Goal: Transaction & Acquisition: Purchase product/service

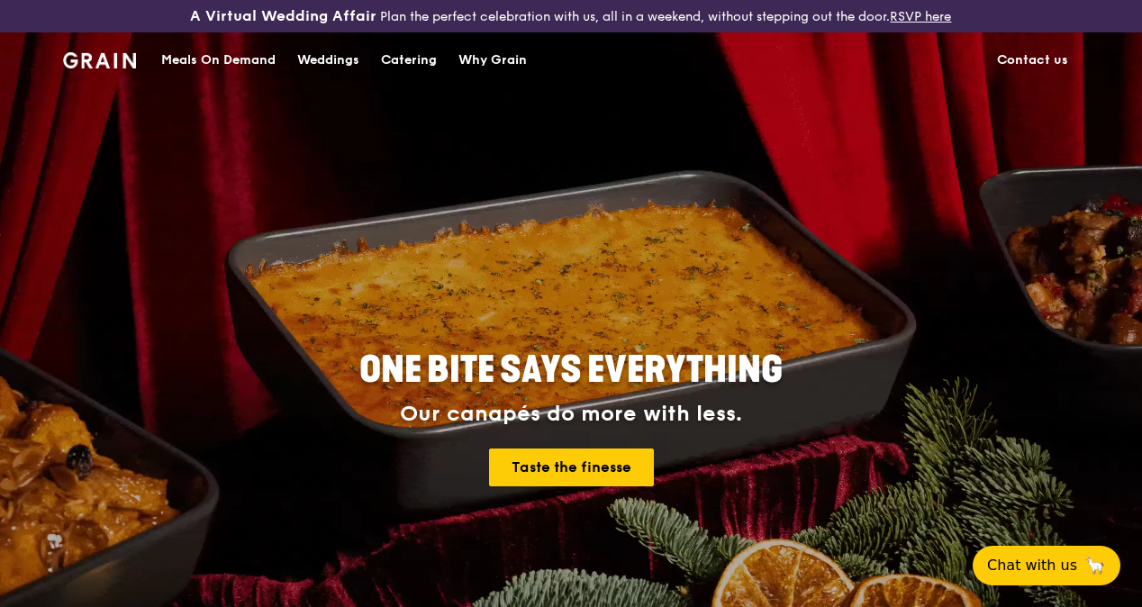
click at [425, 70] on div "Catering" at bounding box center [409, 60] width 56 height 54
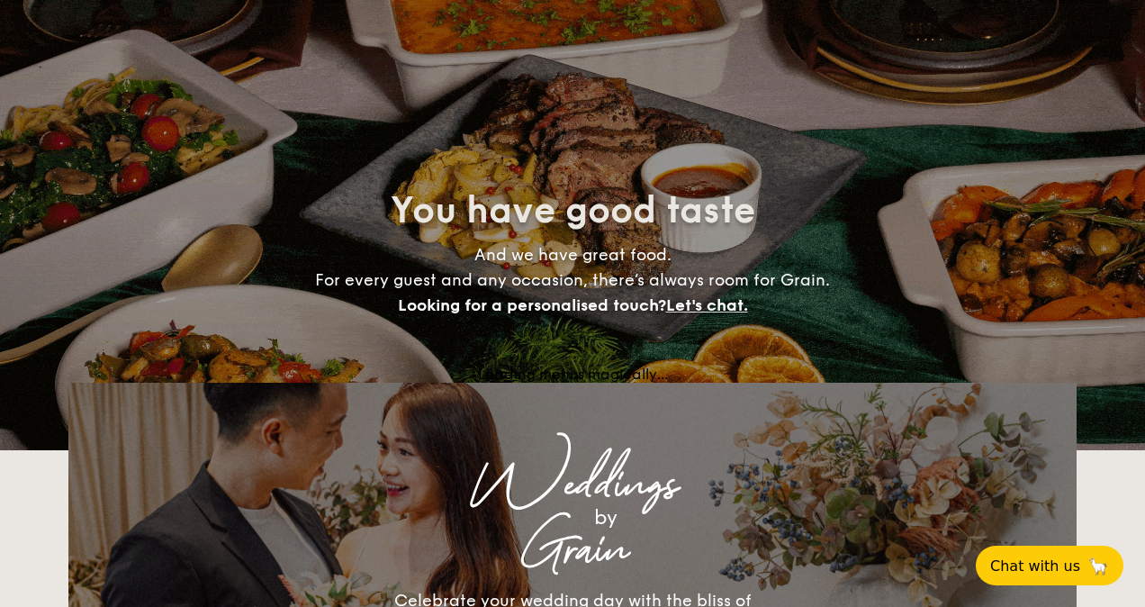
select select
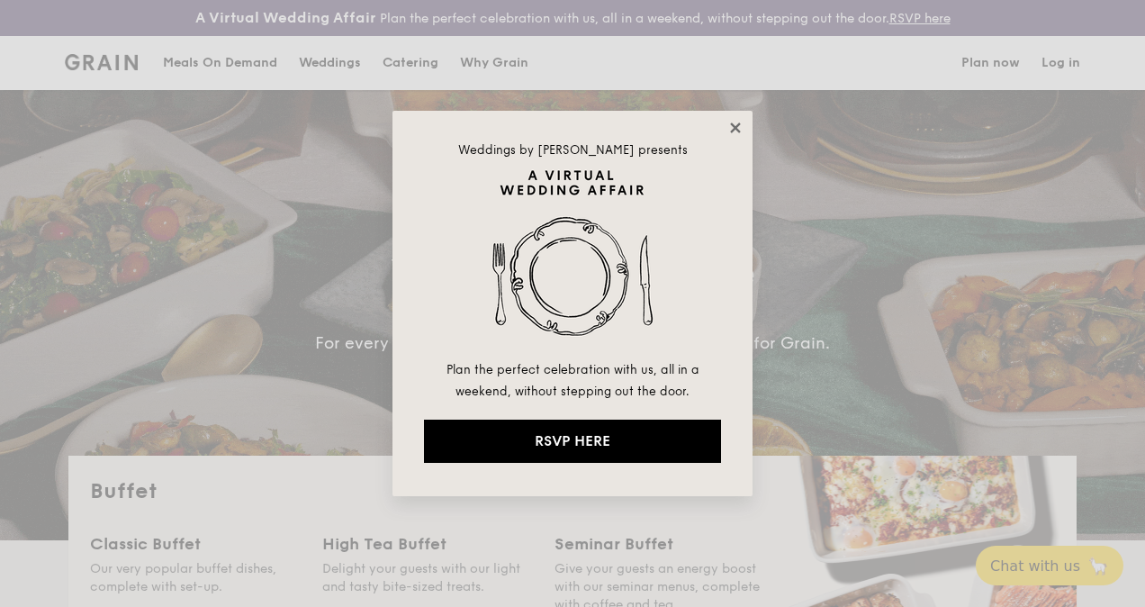
click at [727, 125] on icon at bounding box center [735, 128] width 16 height 16
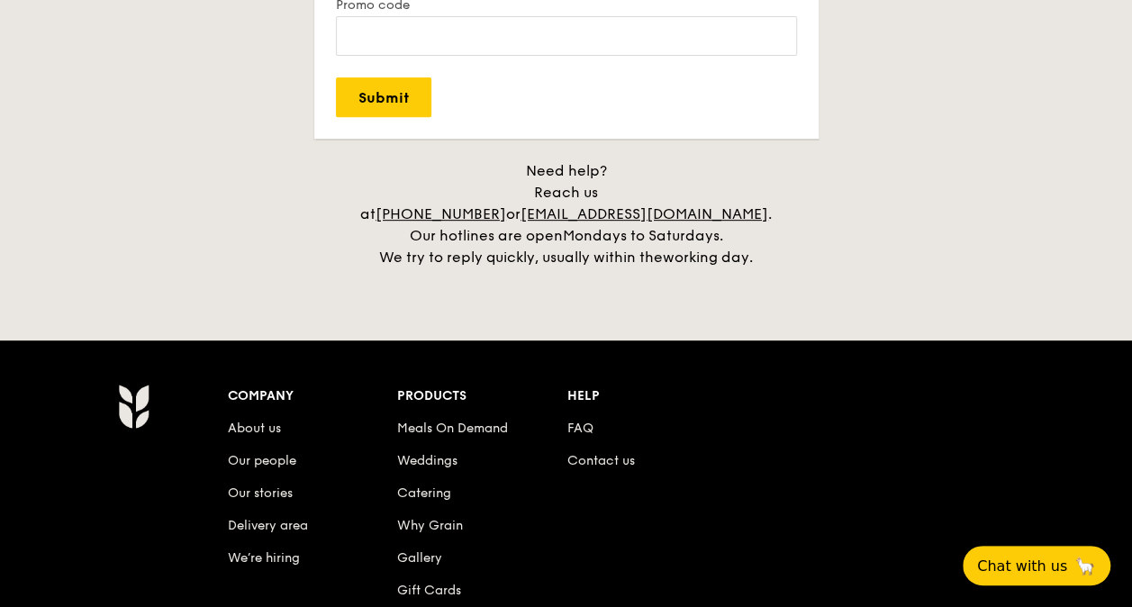
scroll to position [3732, 0]
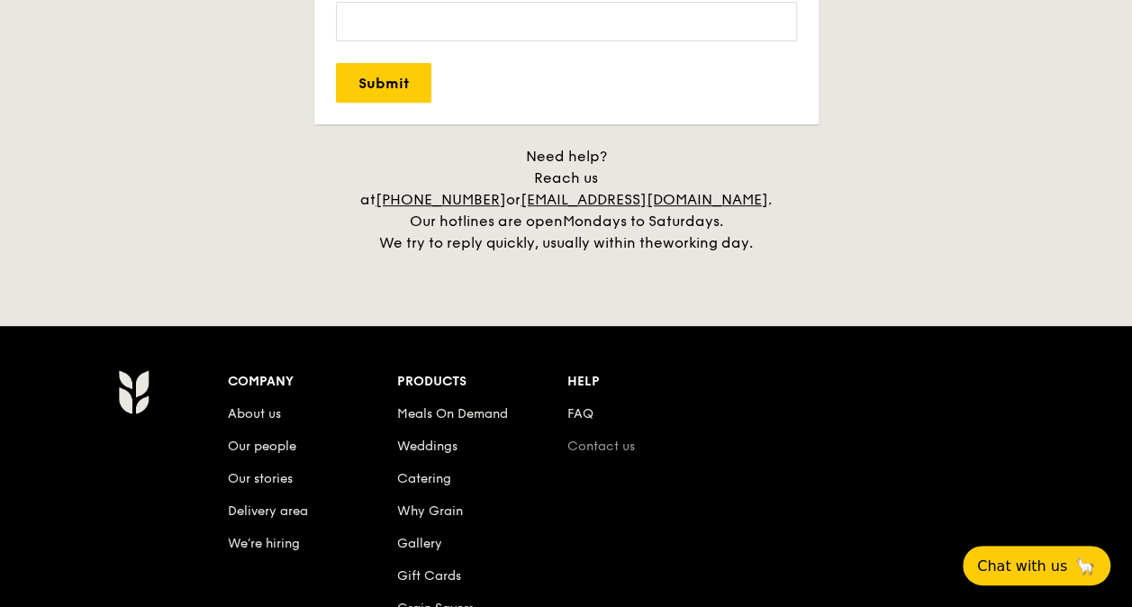
click at [617, 438] on link "Contact us" at bounding box center [601, 445] width 68 height 15
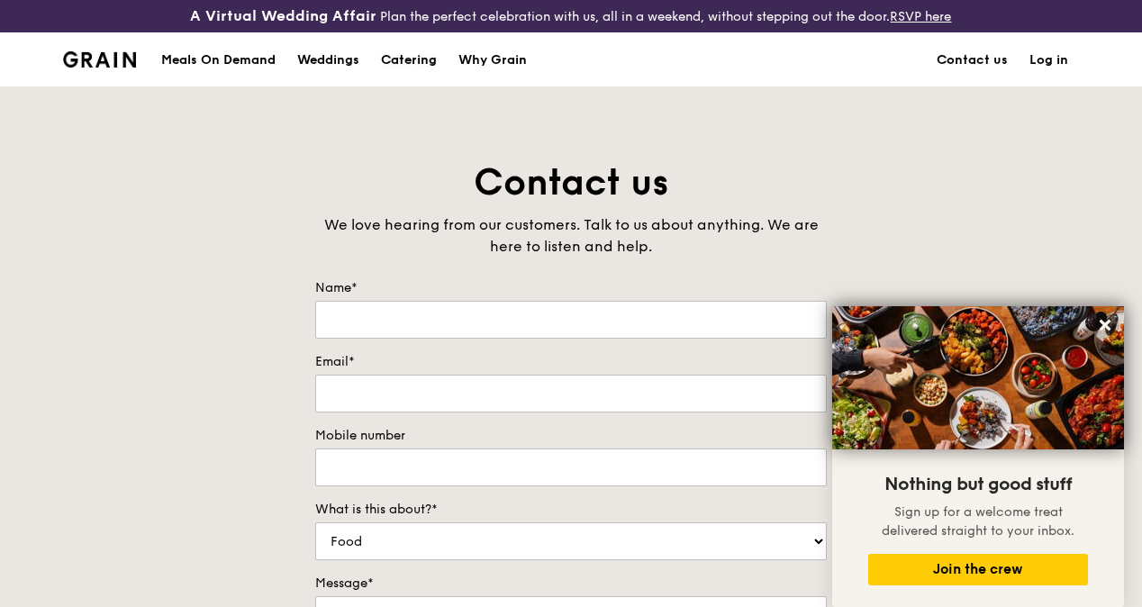
click at [419, 66] on div "Catering" at bounding box center [409, 60] width 56 height 54
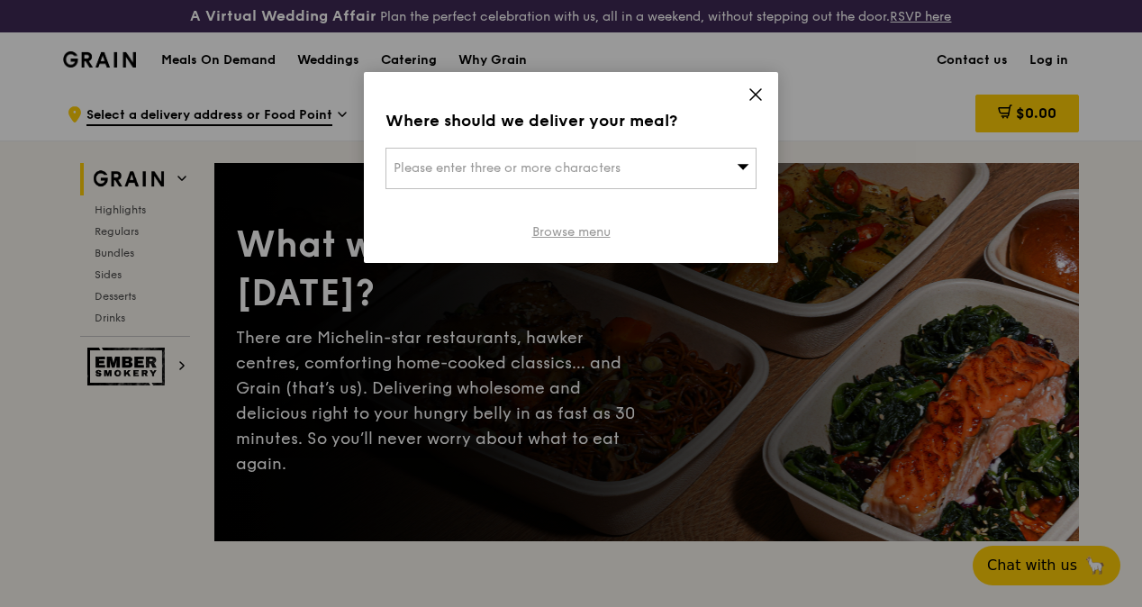
click at [591, 231] on link "Browse menu" at bounding box center [571, 232] width 78 height 18
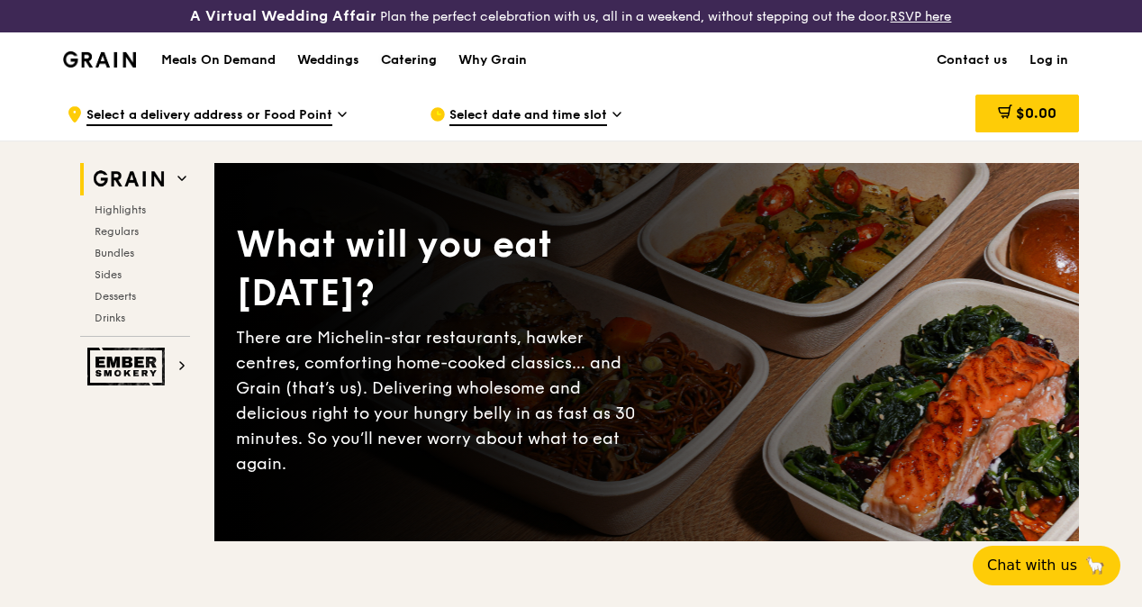
click at [414, 74] on div "Catering" at bounding box center [409, 60] width 56 height 54
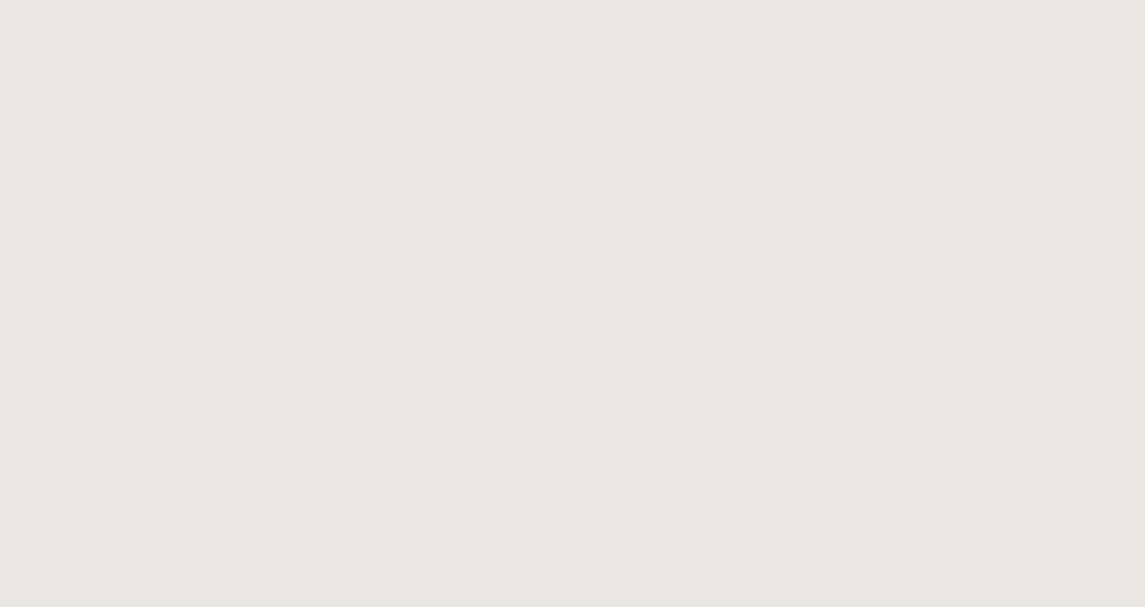
select select
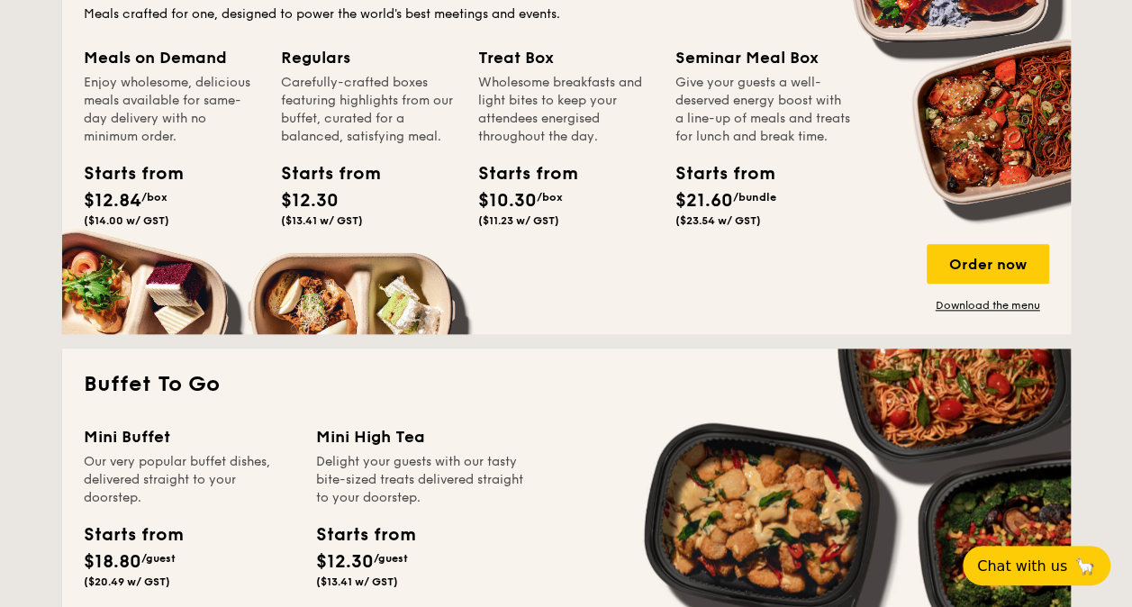
scroll to position [912, 0]
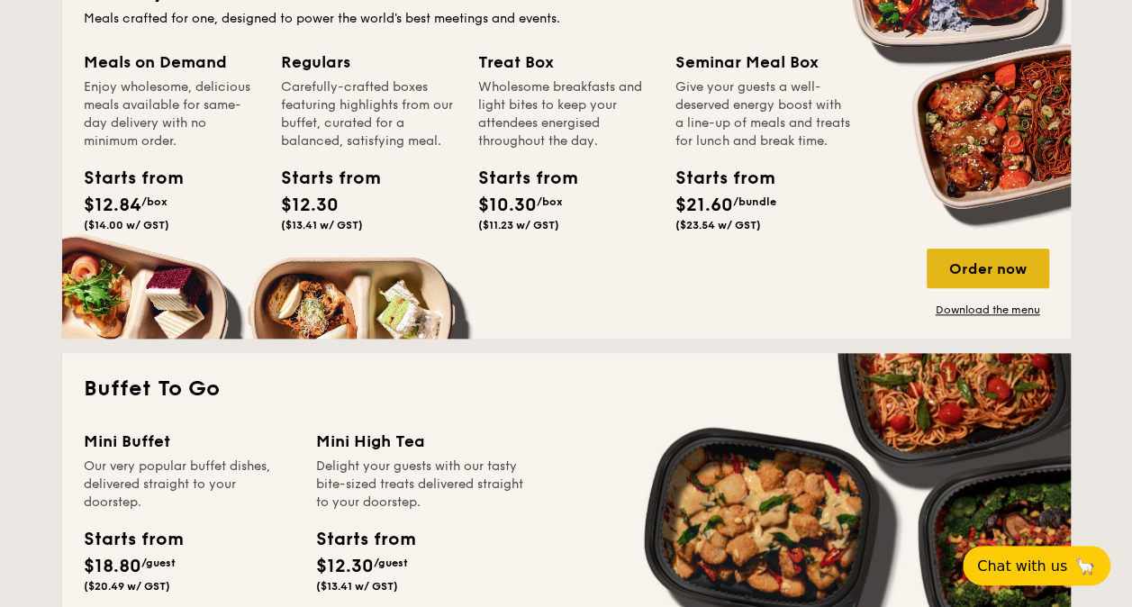
click at [990, 266] on div "Order now" at bounding box center [987, 268] width 122 height 40
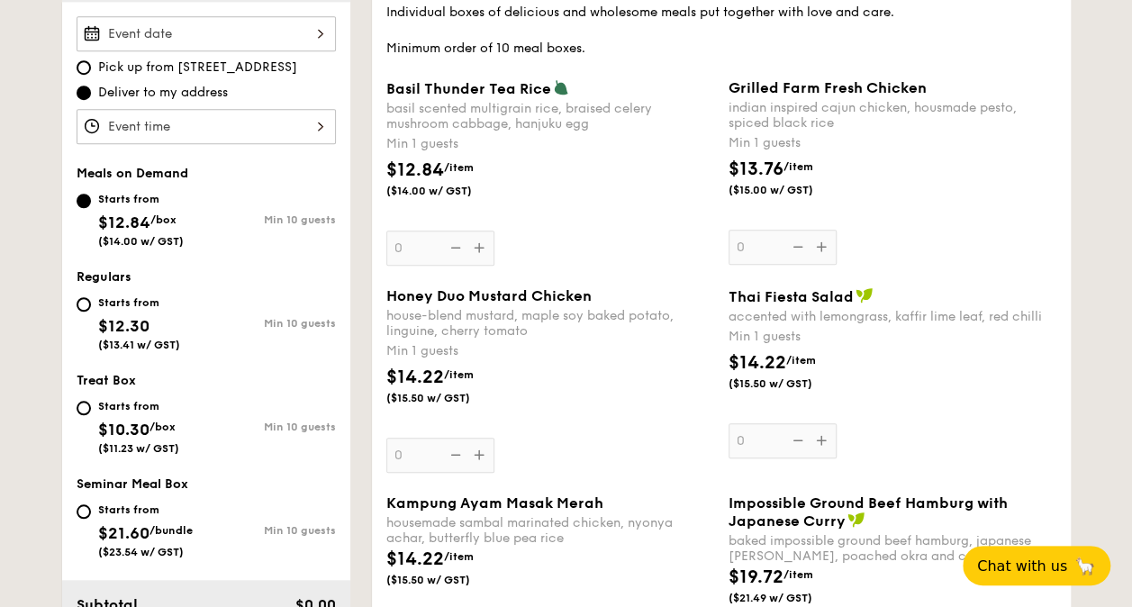
scroll to position [59, 0]
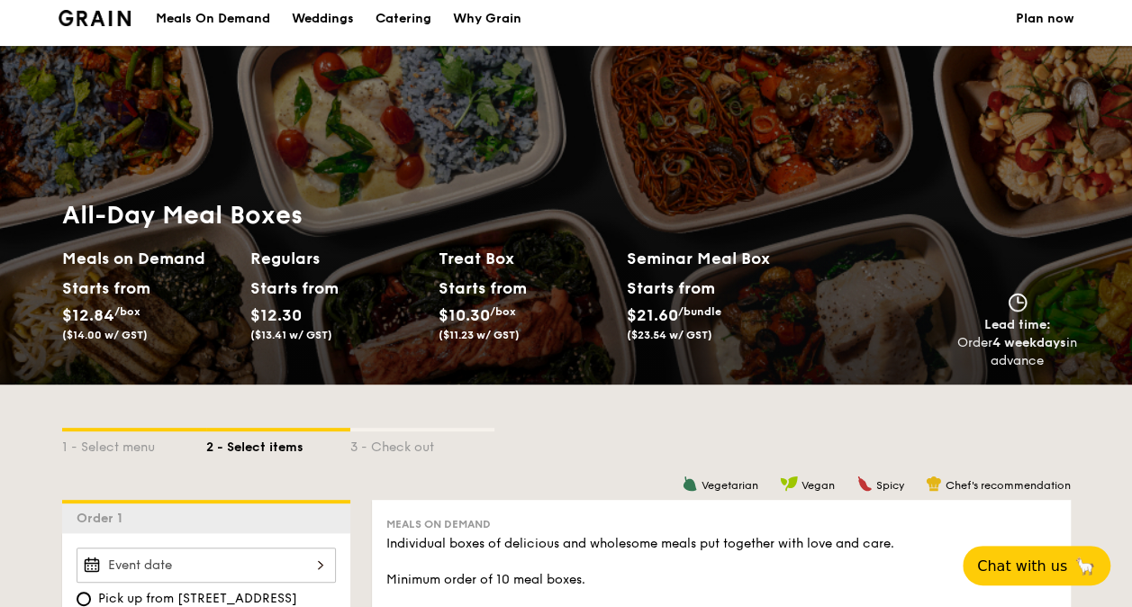
click at [409, 11] on div "Catering" at bounding box center [403, 19] width 56 height 54
select select
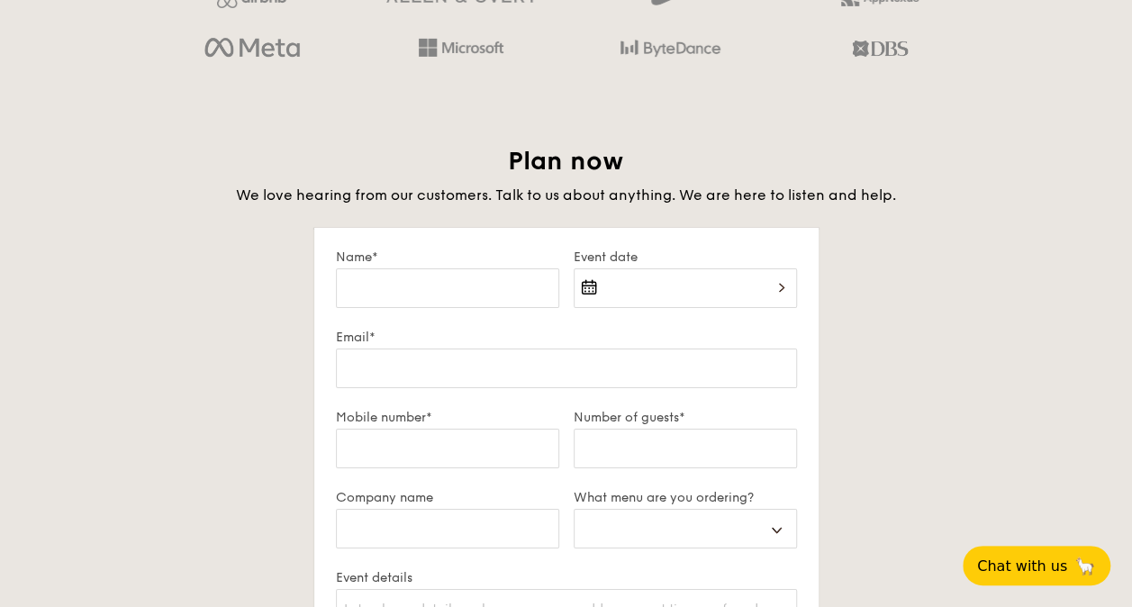
scroll to position [3535, 0]
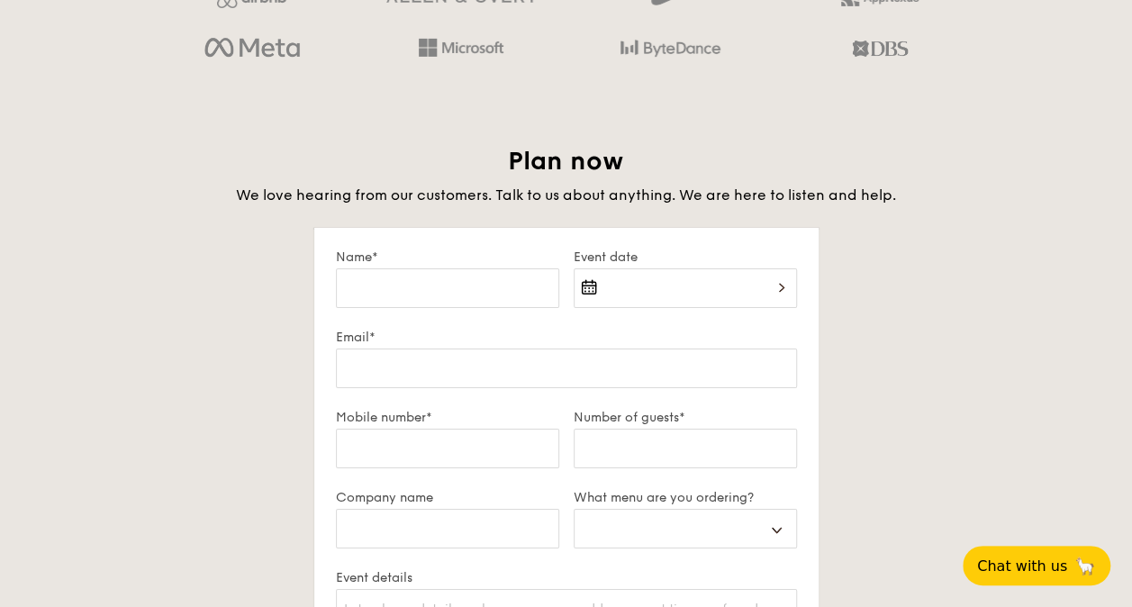
click at [1016, 298] on div "Plan now We love hearing from our customers. Talk to us about anything. We are …" at bounding box center [566, 562] width 1008 height 835
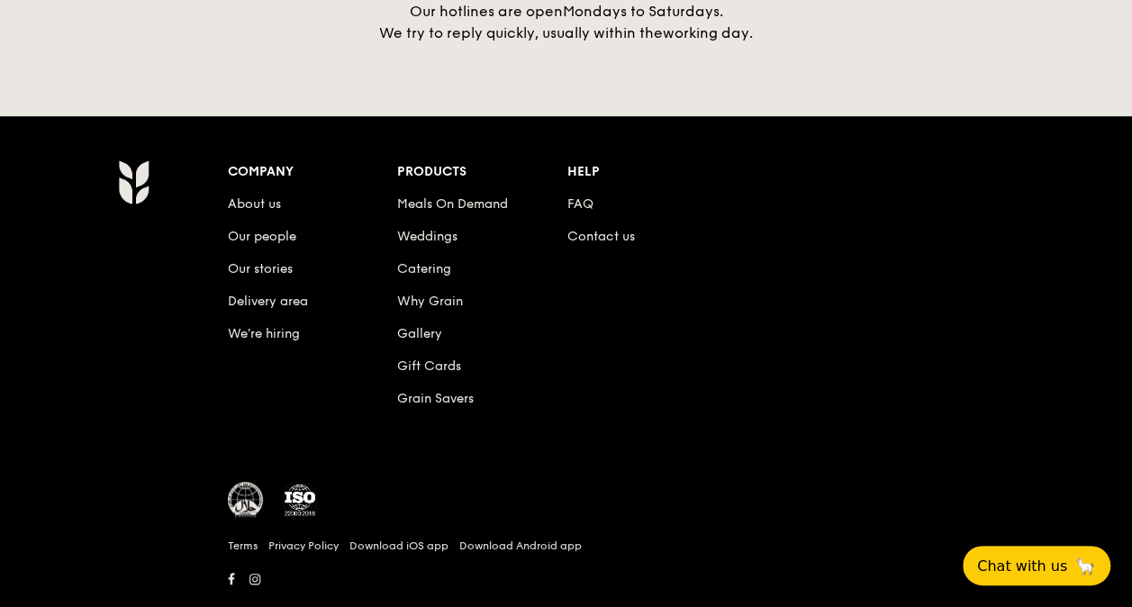
scroll to position [3410, 0]
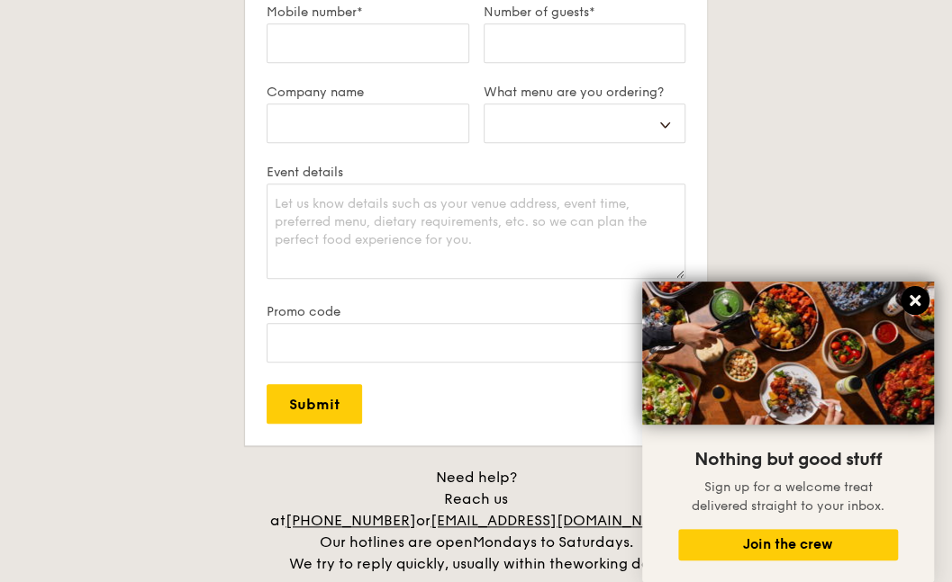
click at [917, 302] on icon at bounding box center [914, 300] width 11 height 11
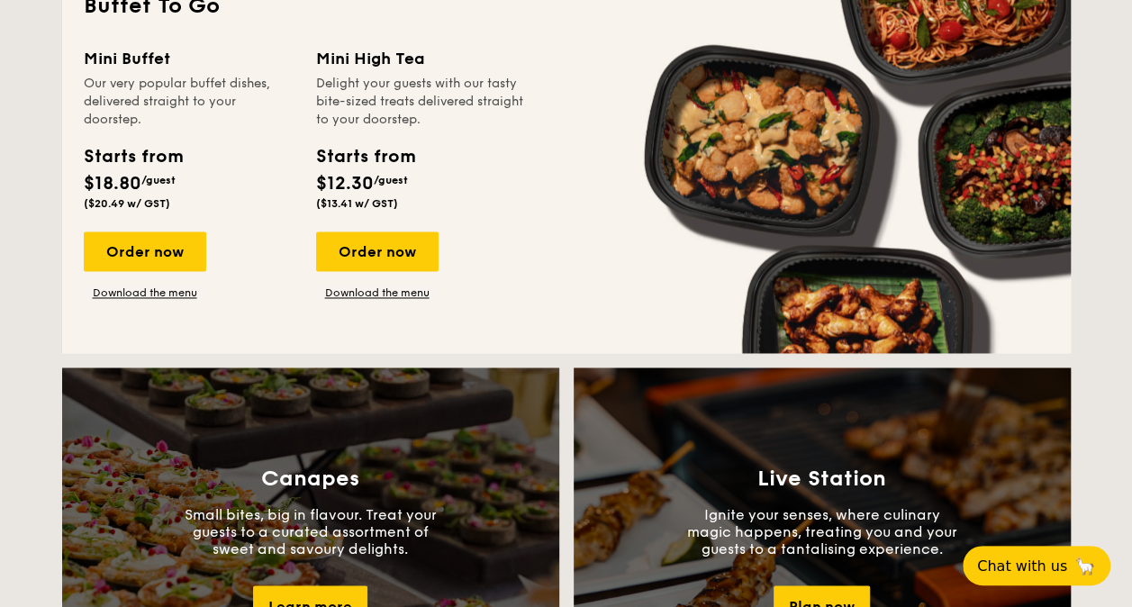
scroll to position [763, 0]
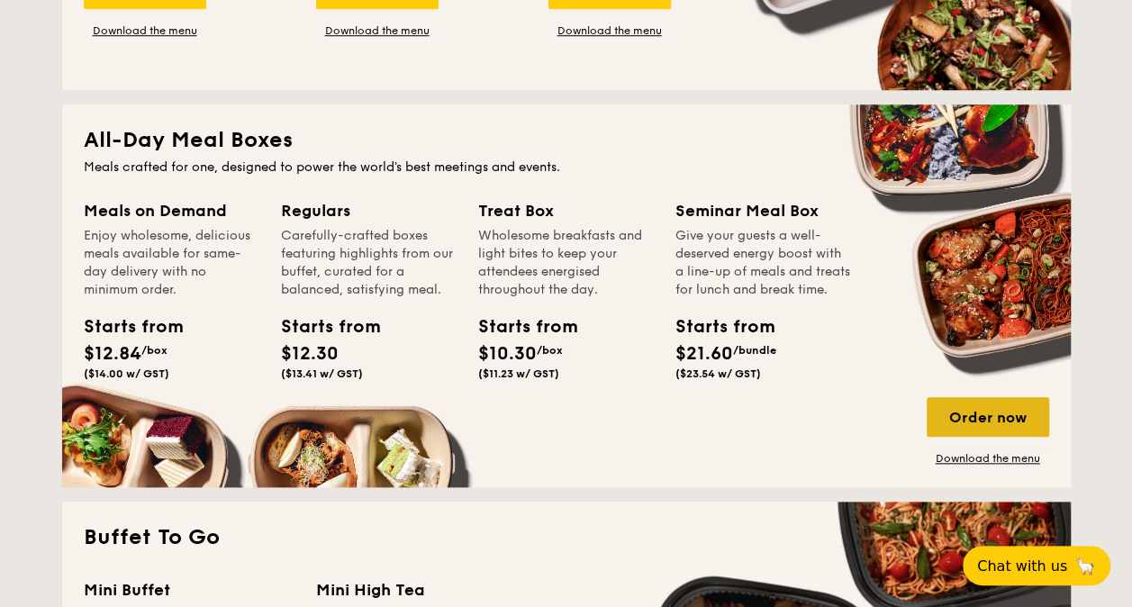
click at [1025, 414] on div "Order now" at bounding box center [987, 417] width 122 height 40
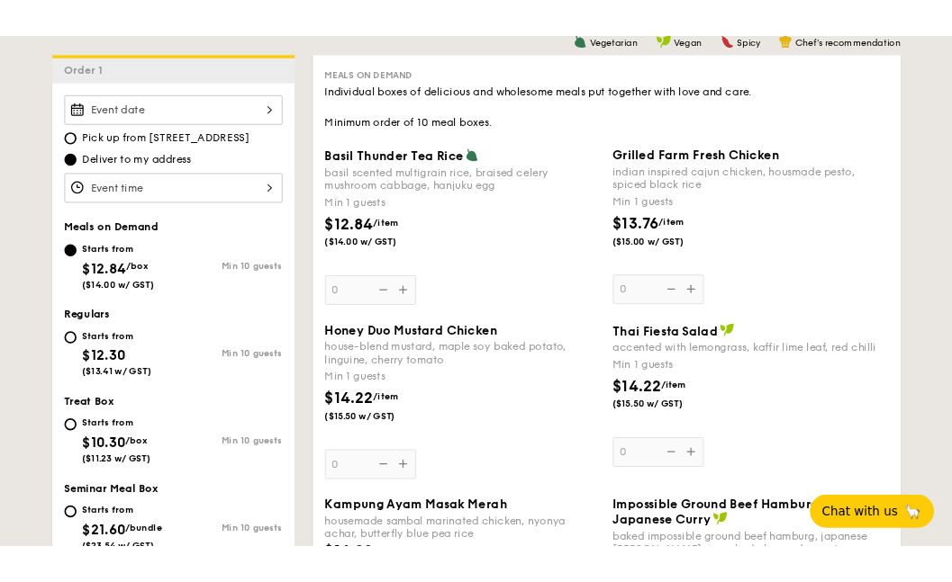
scroll to position [575, 0]
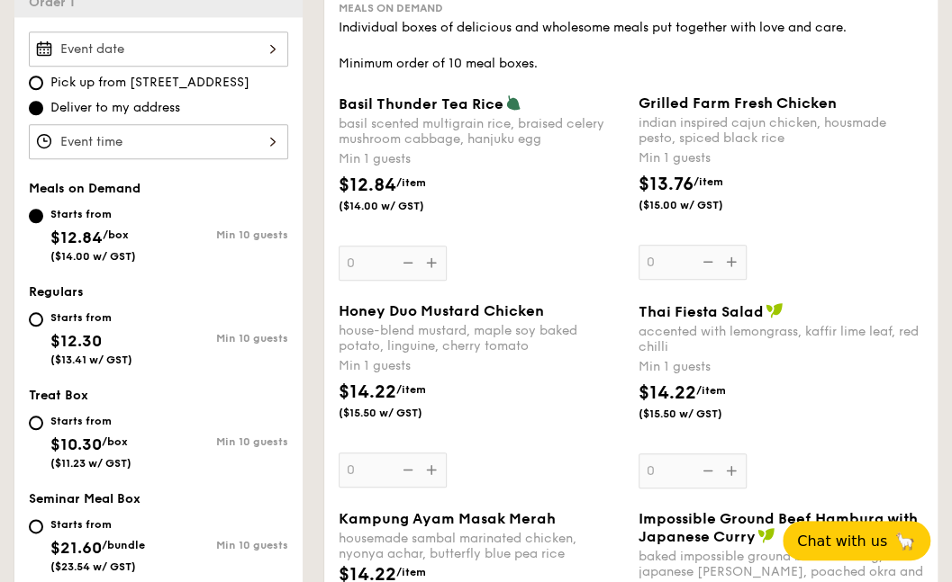
click at [910, 372] on div "Min 1 guests" at bounding box center [780, 367] width 285 height 18
click at [746, 454] on input "0" at bounding box center [692, 471] width 108 height 35
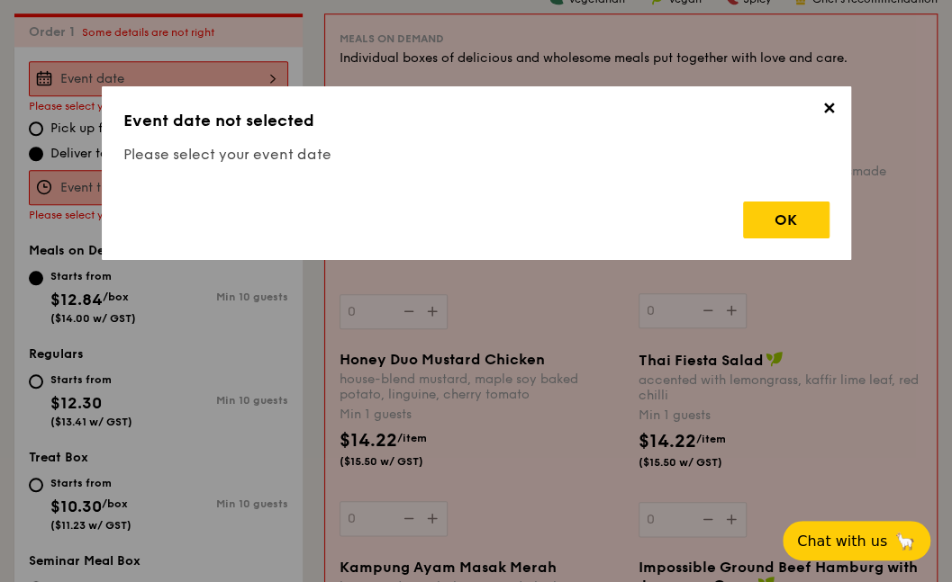
scroll to position [531, 0]
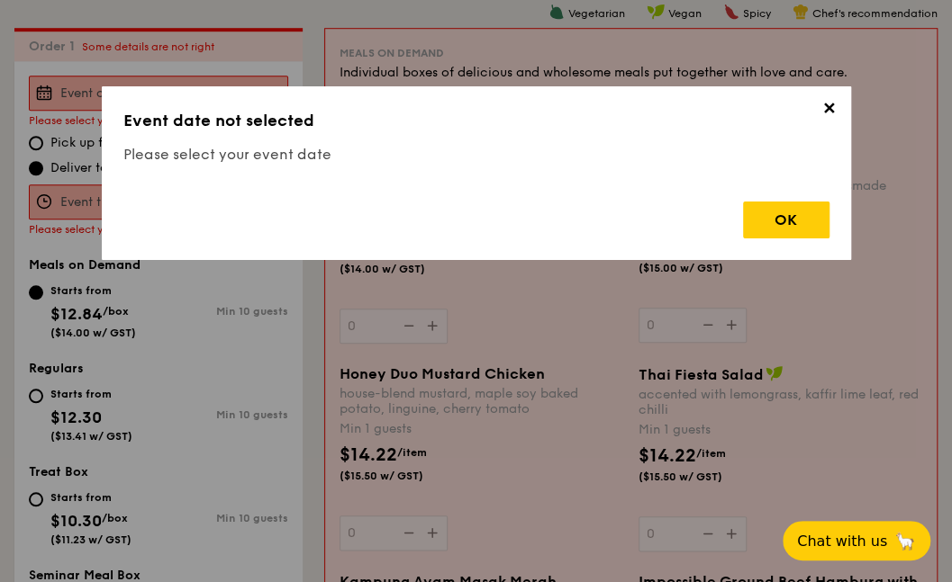
click at [825, 102] on span "✕" at bounding box center [829, 111] width 25 height 25
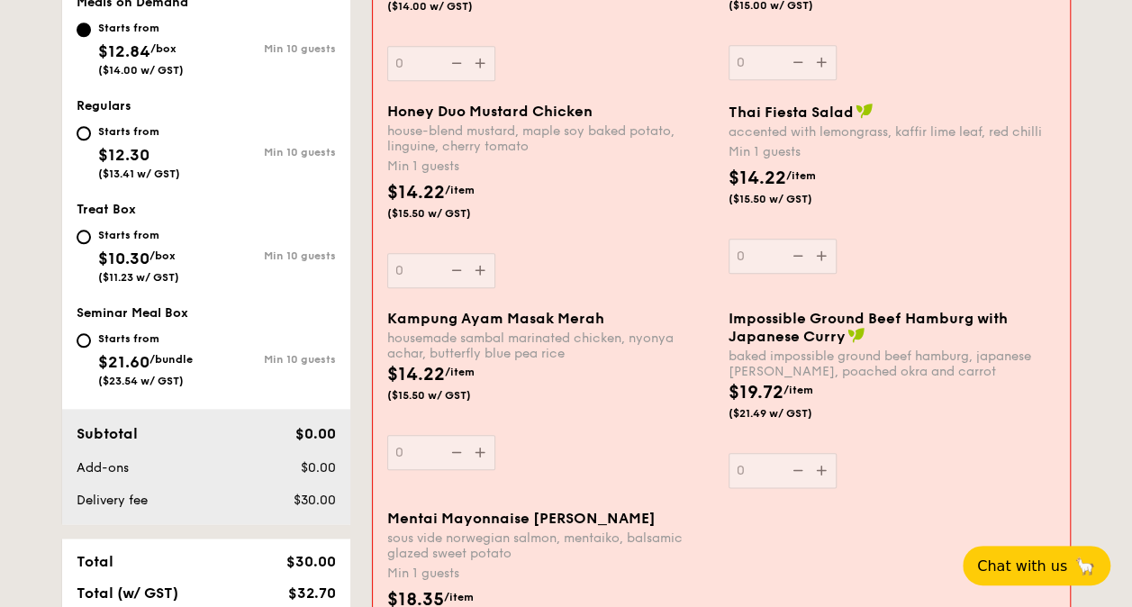
scroll to position [0, 0]
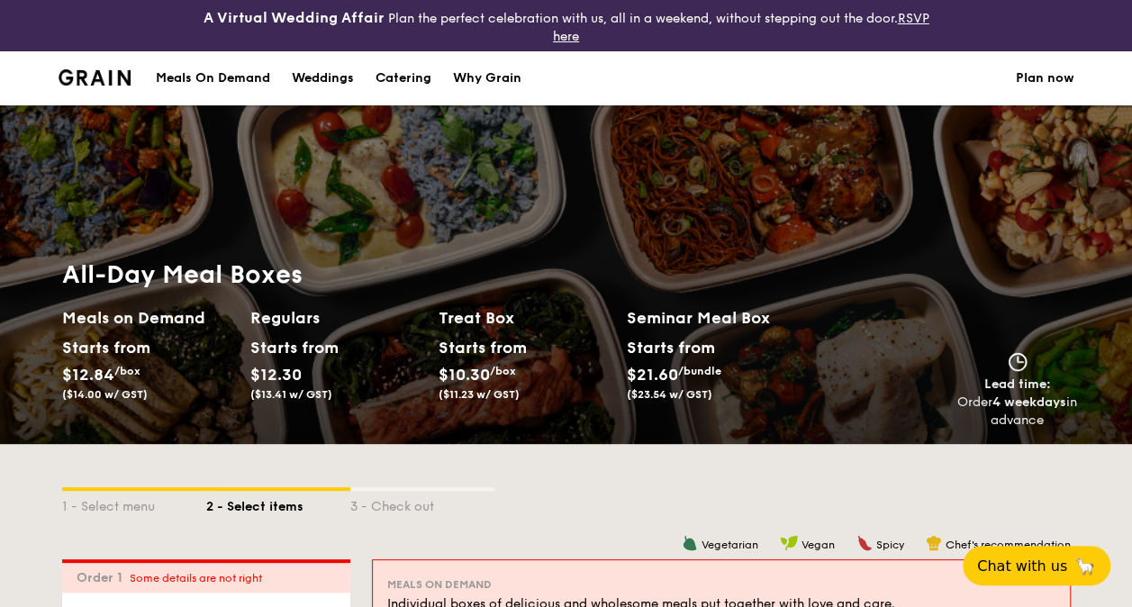
click at [486, 75] on div "Why Grain" at bounding box center [487, 78] width 68 height 54
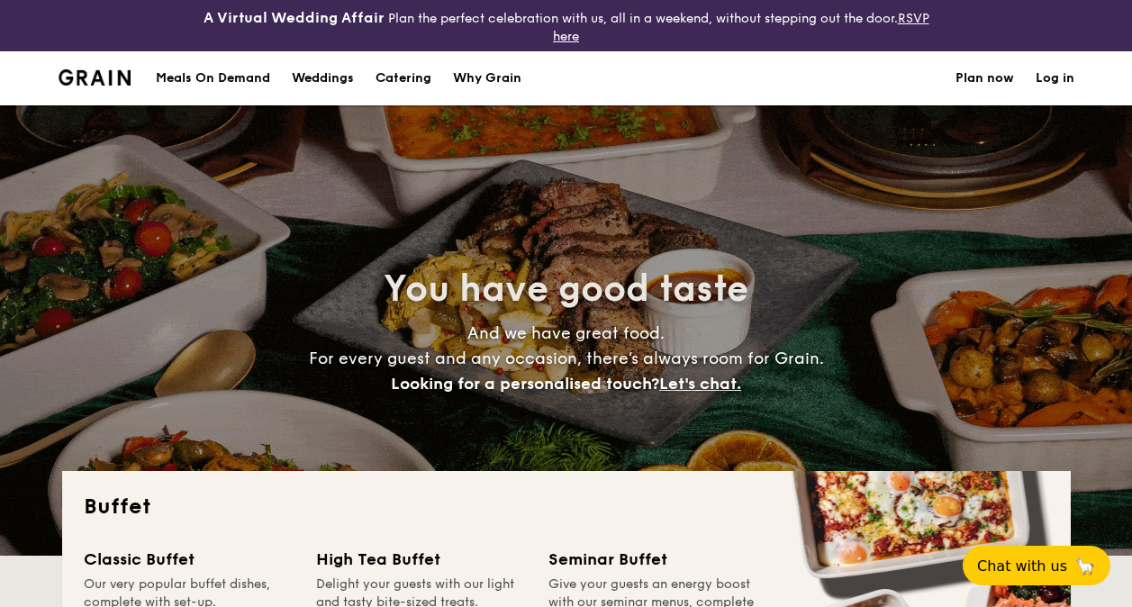
select select
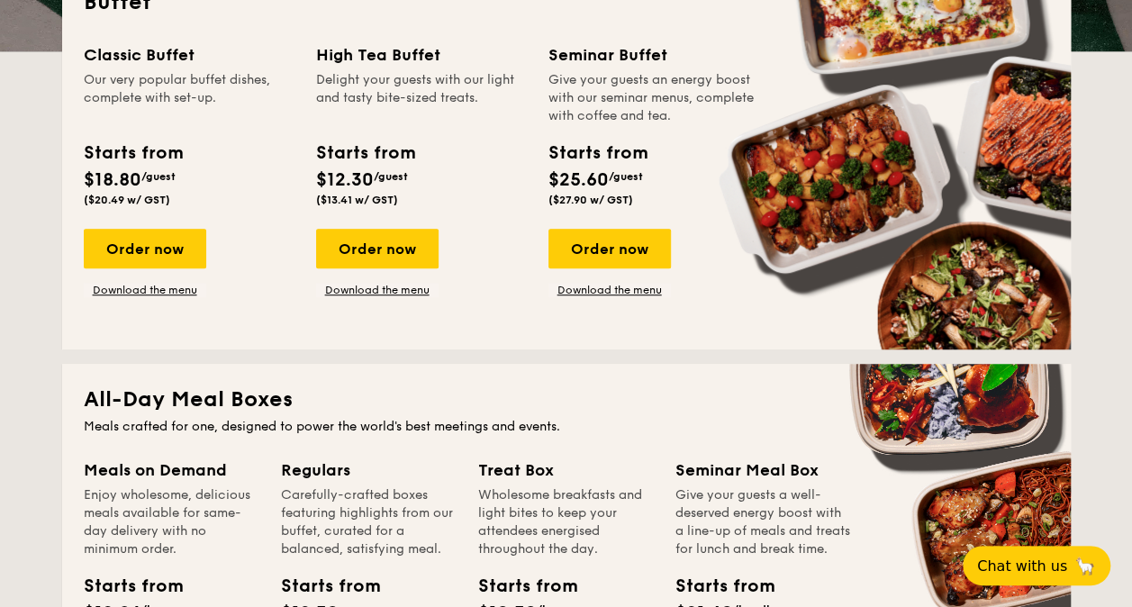
scroll to position [519, 0]
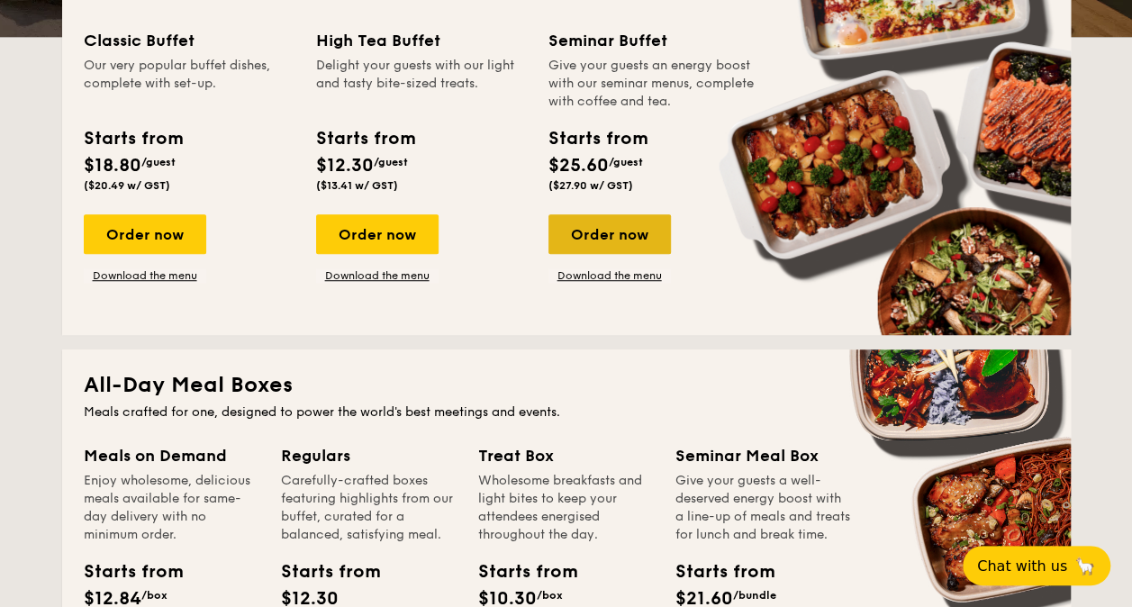
click at [631, 238] on div "Order now" at bounding box center [609, 234] width 122 height 40
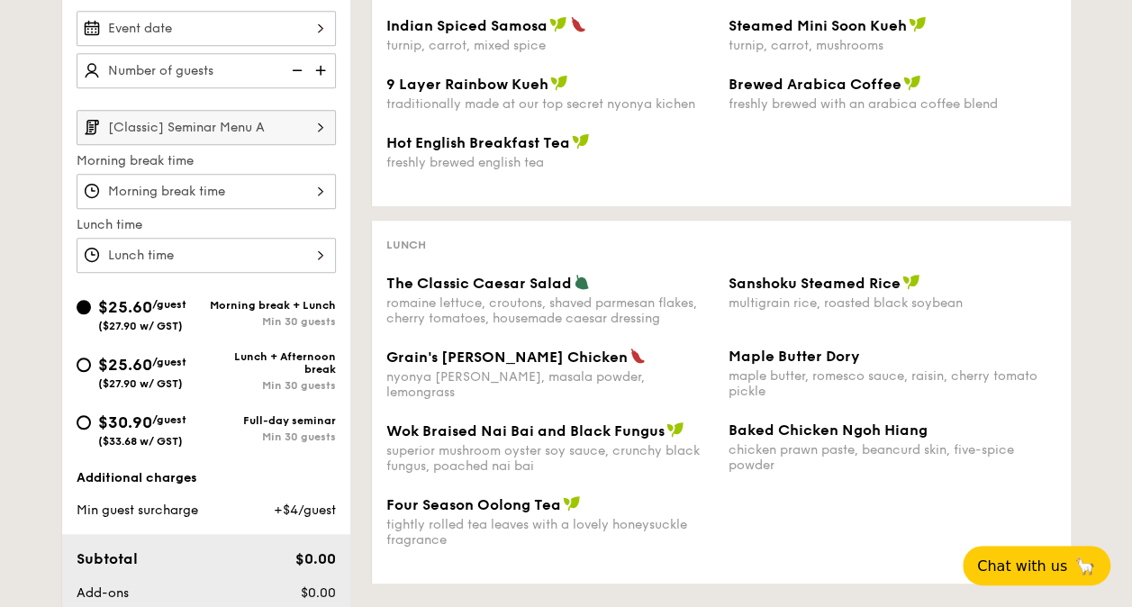
scroll to position [534, 0]
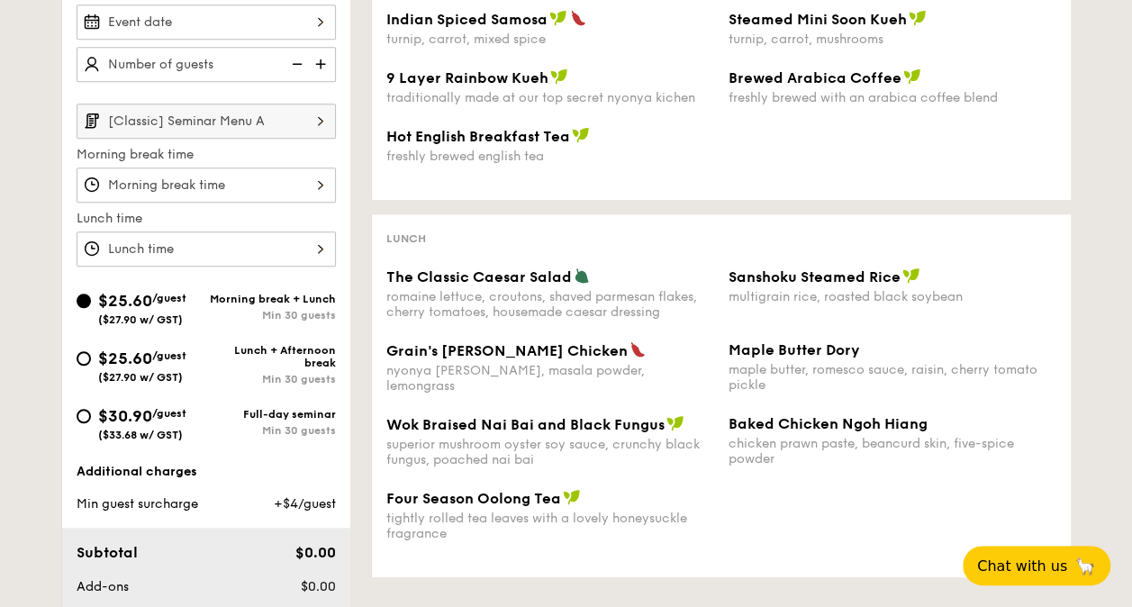
click at [299, 344] on div "Lunch + Afternoon break" at bounding box center [271, 356] width 130 height 25
click at [91, 351] on input "$25.60 /guest ($27.90 w/ GST) Lunch + Afternoon break Min 30 guests" at bounding box center [84, 358] width 14 height 14
radio input "true"
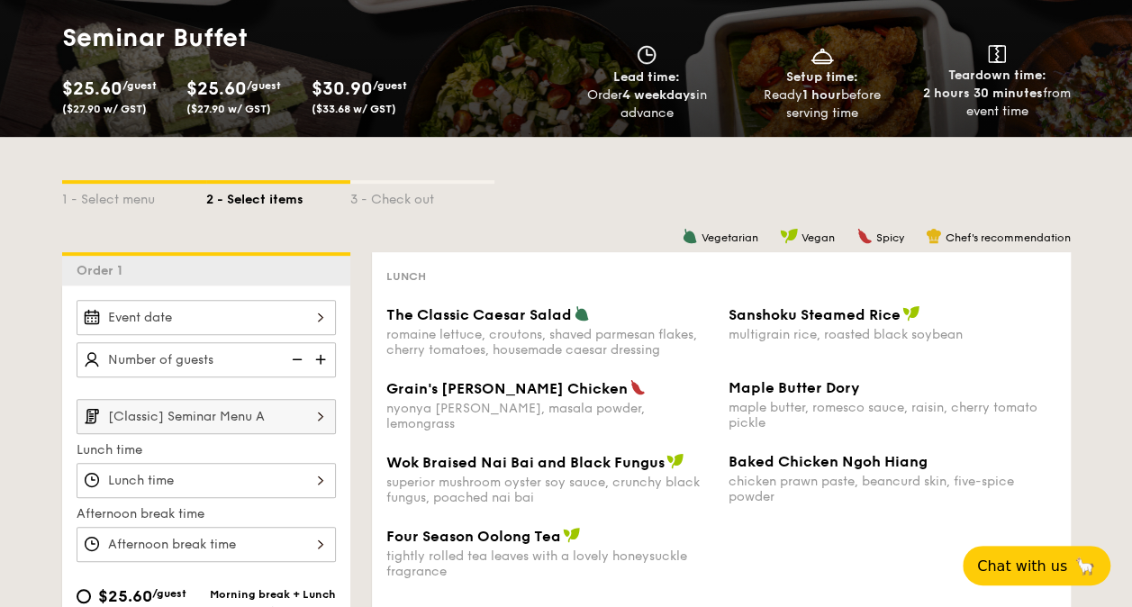
scroll to position [0, 0]
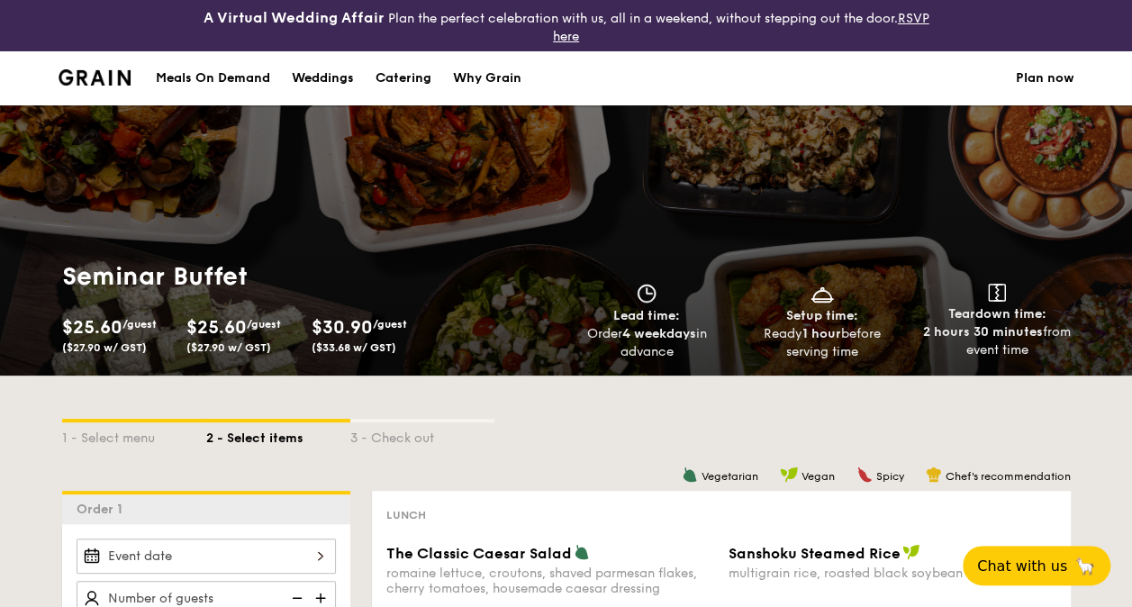
click at [418, 75] on div "Catering" at bounding box center [403, 78] width 56 height 54
select select
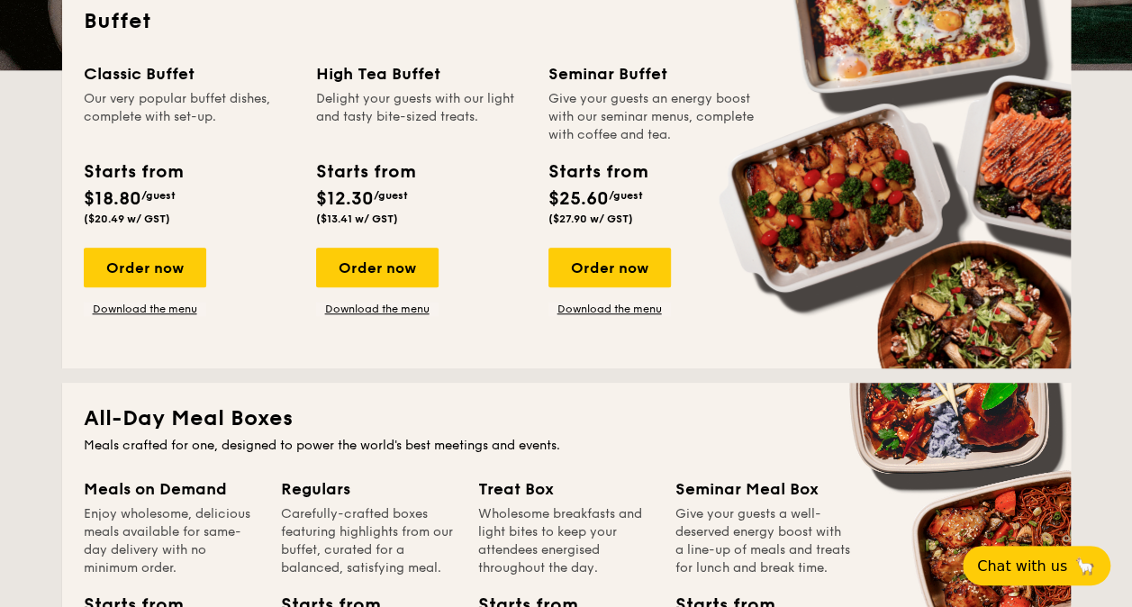
scroll to position [480, 0]
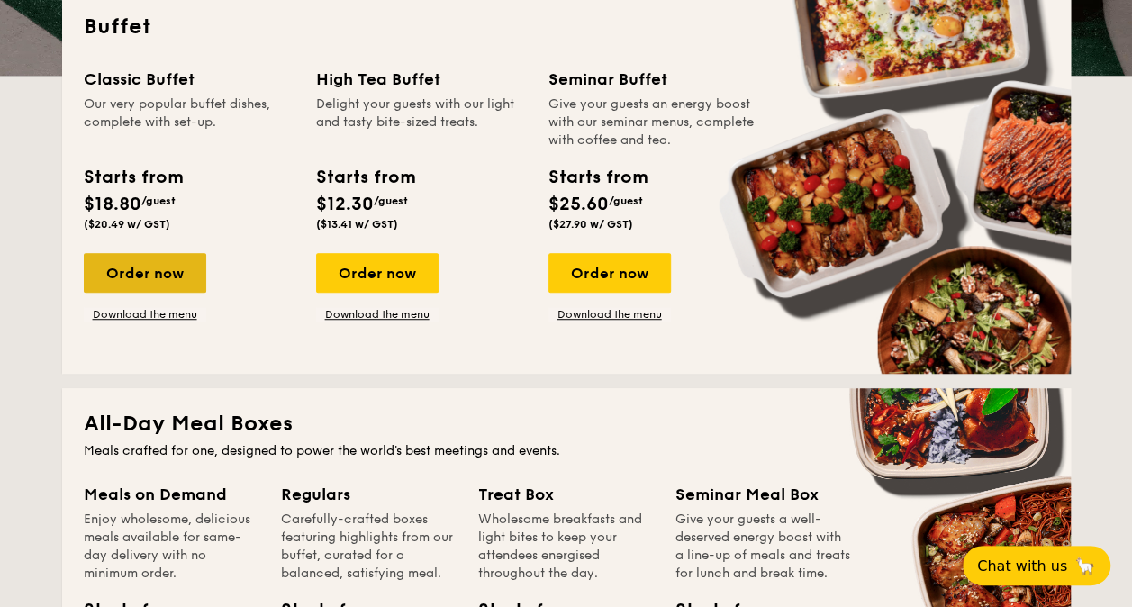
click at [194, 274] on div "Order now" at bounding box center [145, 273] width 122 height 40
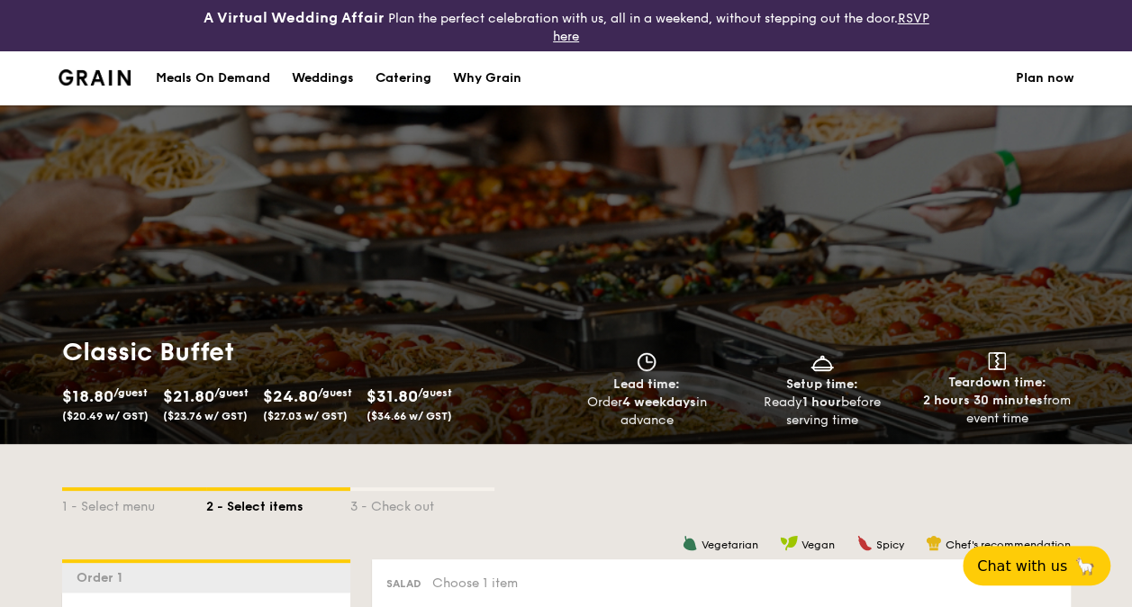
click at [429, 77] on div "Catering" at bounding box center [403, 78] width 56 height 54
select select
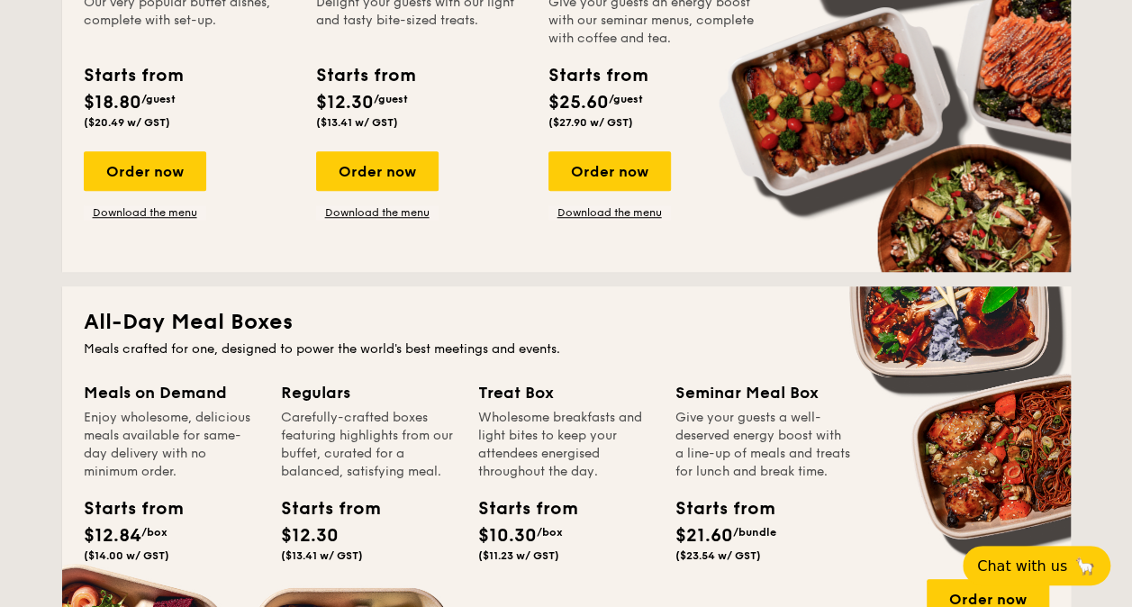
scroll to position [558, 0]
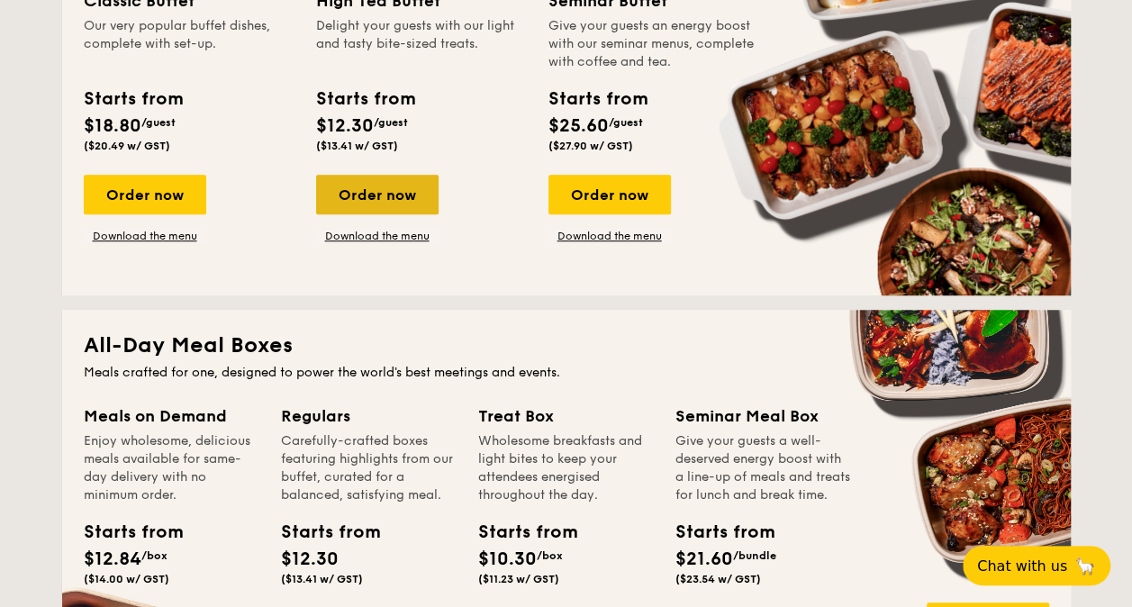
click at [380, 202] on div "Order now" at bounding box center [377, 195] width 122 height 40
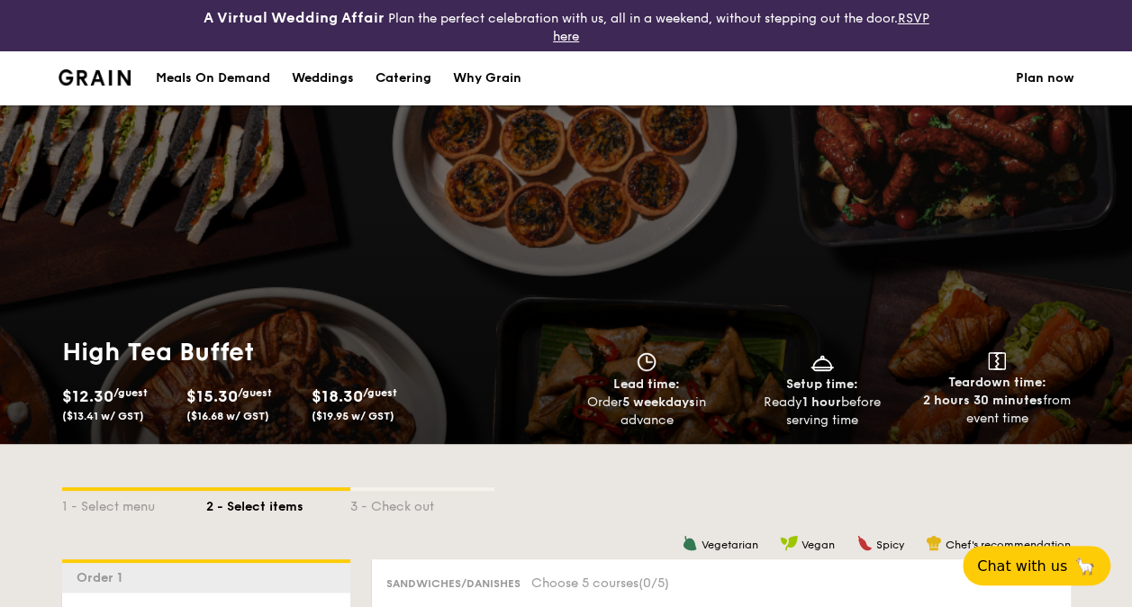
click at [403, 81] on div "Catering" at bounding box center [403, 78] width 56 height 54
select select
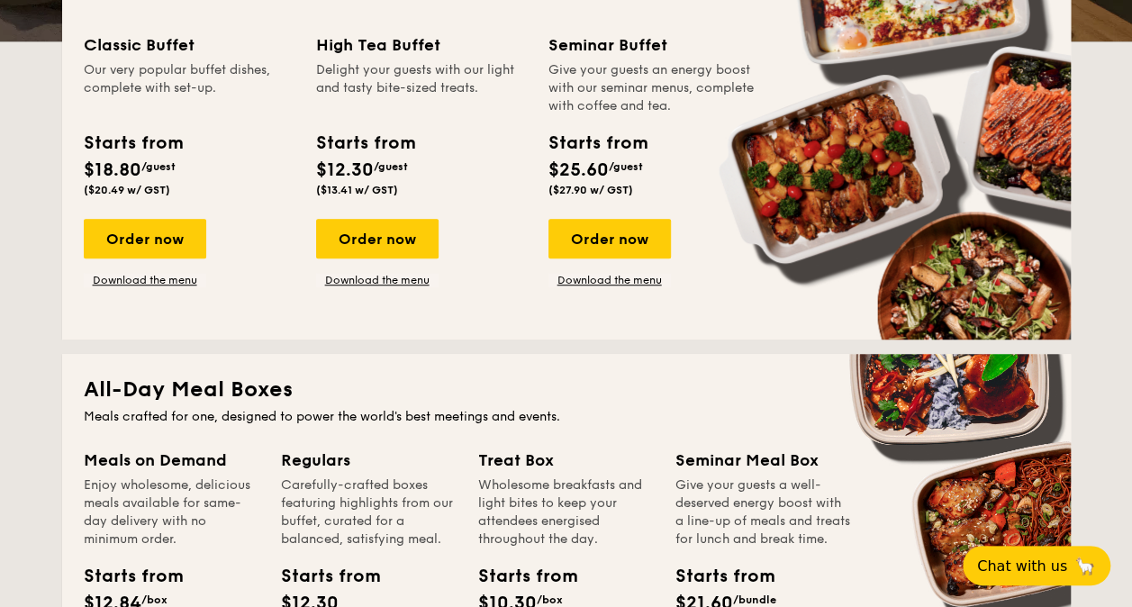
scroll to position [519, 0]
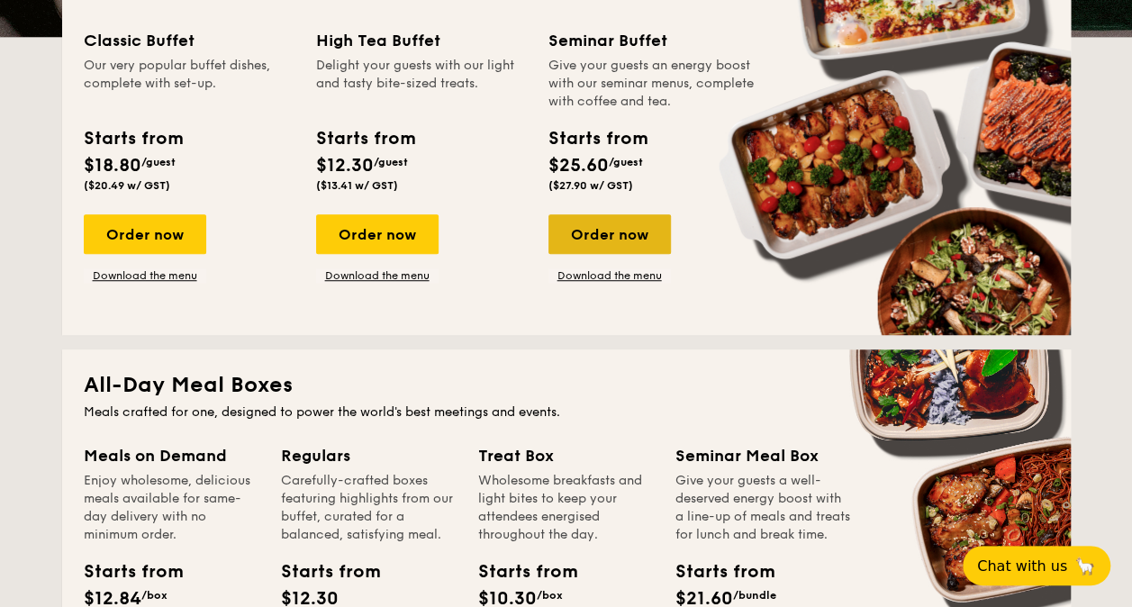
click at [619, 236] on div "Order now" at bounding box center [609, 234] width 122 height 40
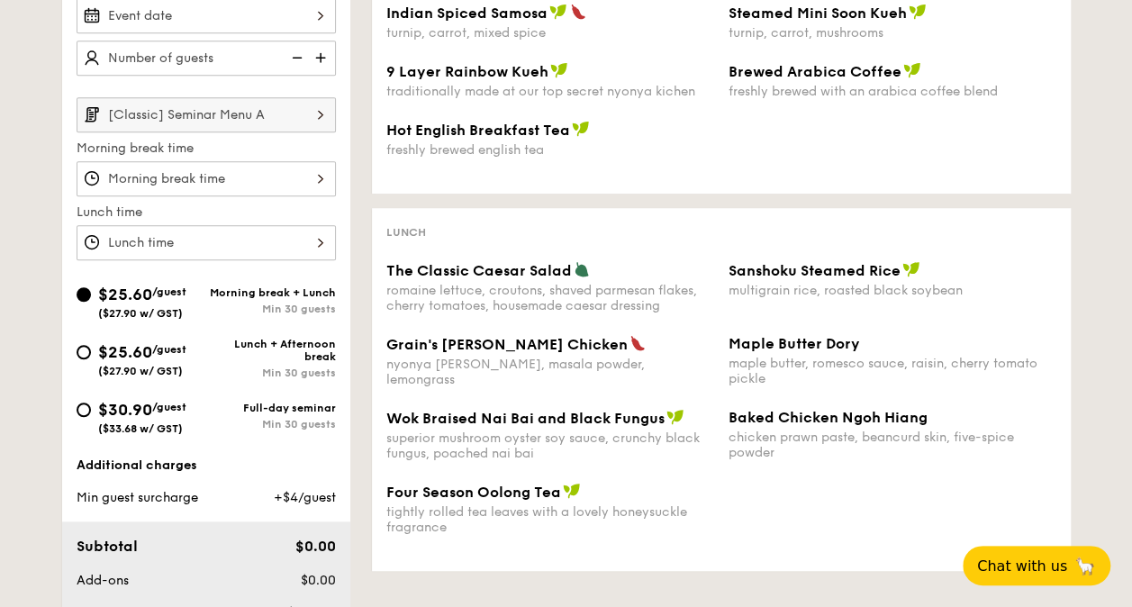
scroll to position [542, 0]
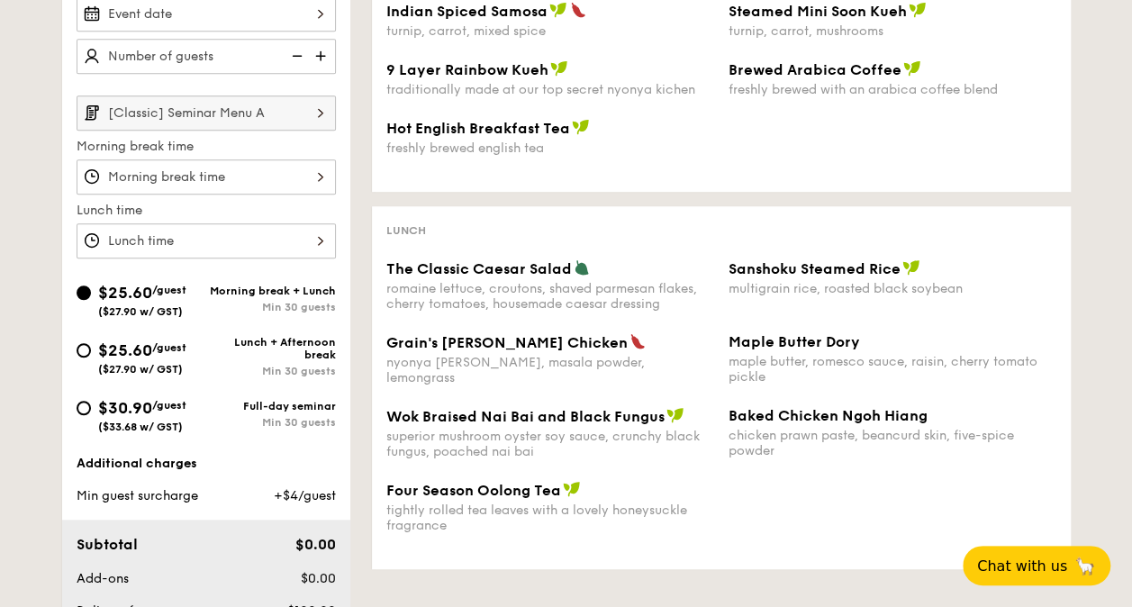
click at [216, 400] on div "Full-day seminar" at bounding box center [271, 406] width 130 height 13
click at [91, 401] on input "$30.90 /guest ($33.68 w/ GST) Full-day seminar Min 30 guests" at bounding box center [84, 408] width 14 height 14
radio input "true"
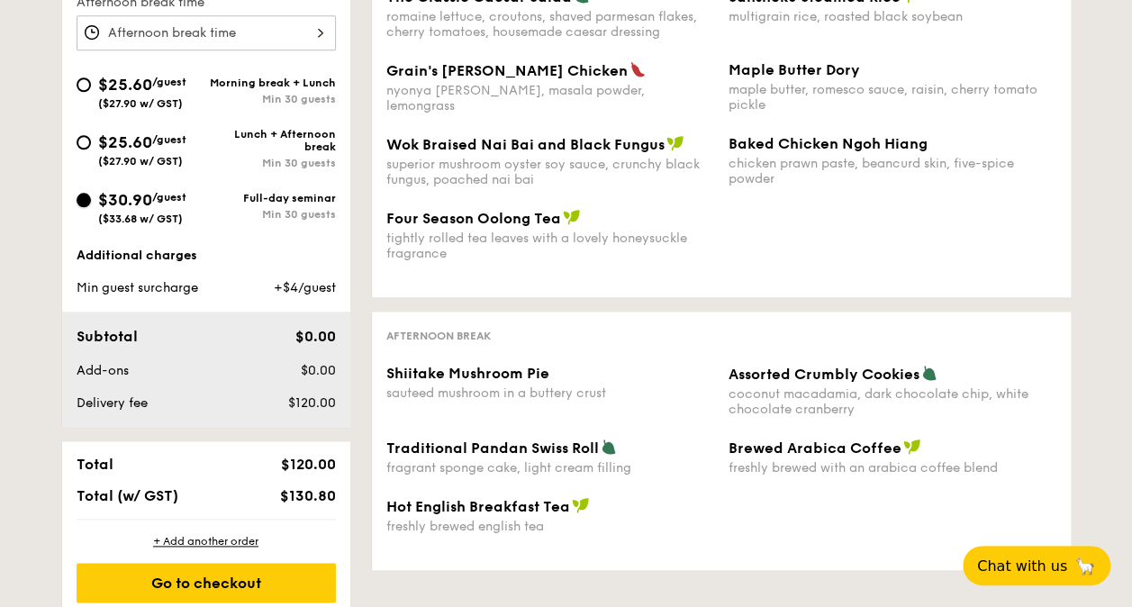
scroll to position [817, 0]
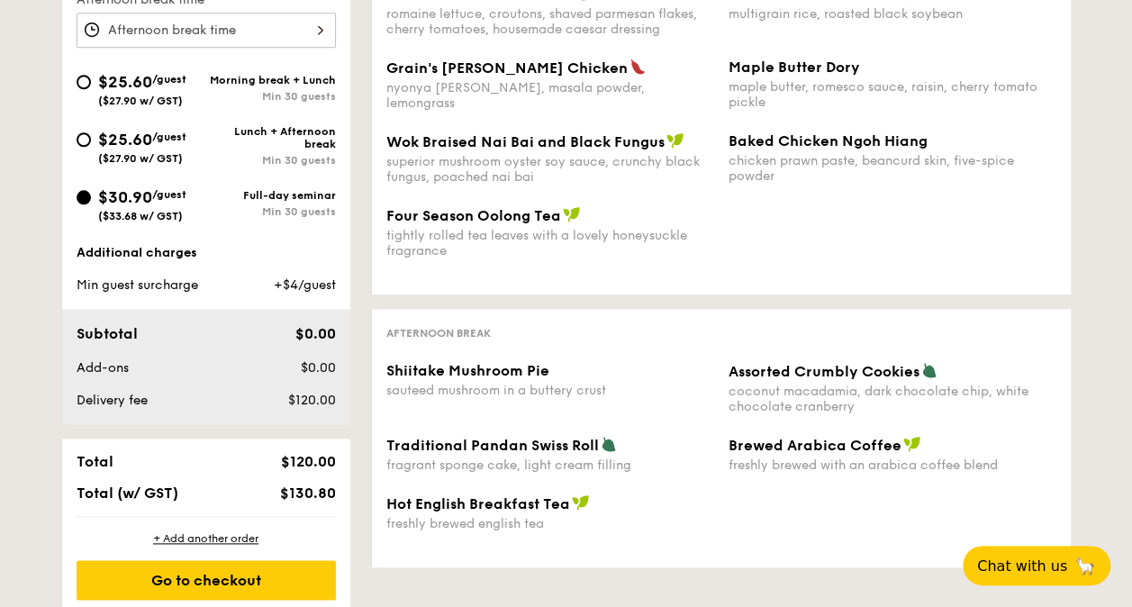
click at [286, 142] on div "Lunch + Afternoon break" at bounding box center [271, 137] width 130 height 25
click at [91, 142] on input "$25.60 /guest ($27.90 w/ GST) Lunch + Afternoon break Min 30 guests" at bounding box center [84, 139] width 14 height 14
radio input "true"
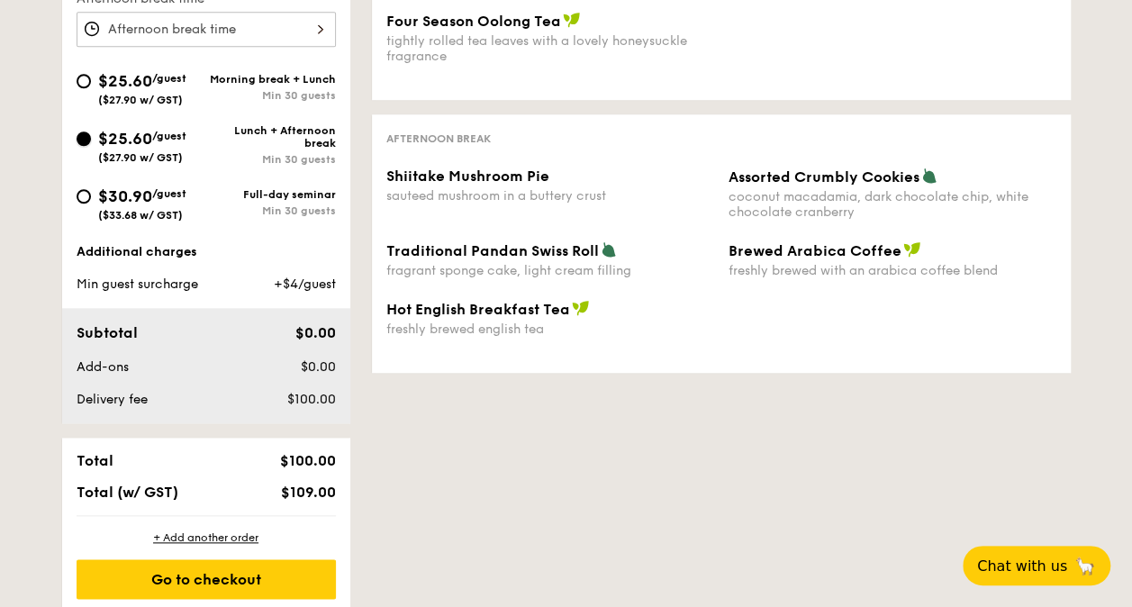
scroll to position [21, 0]
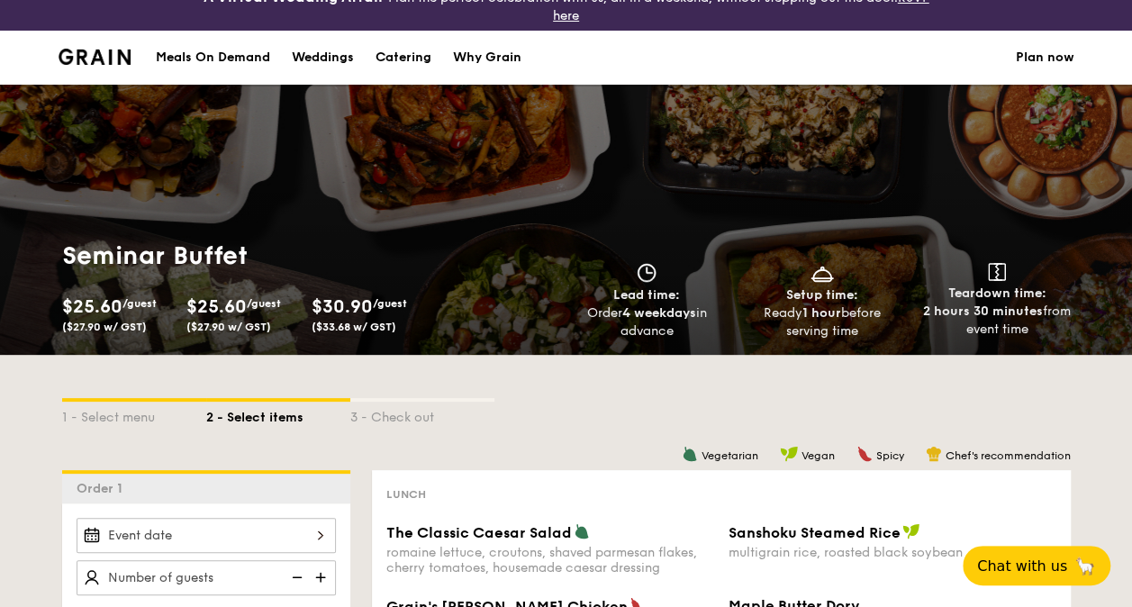
click at [407, 59] on div "Catering" at bounding box center [403, 58] width 56 height 54
select select
